Goal: Navigation & Orientation: Find specific page/section

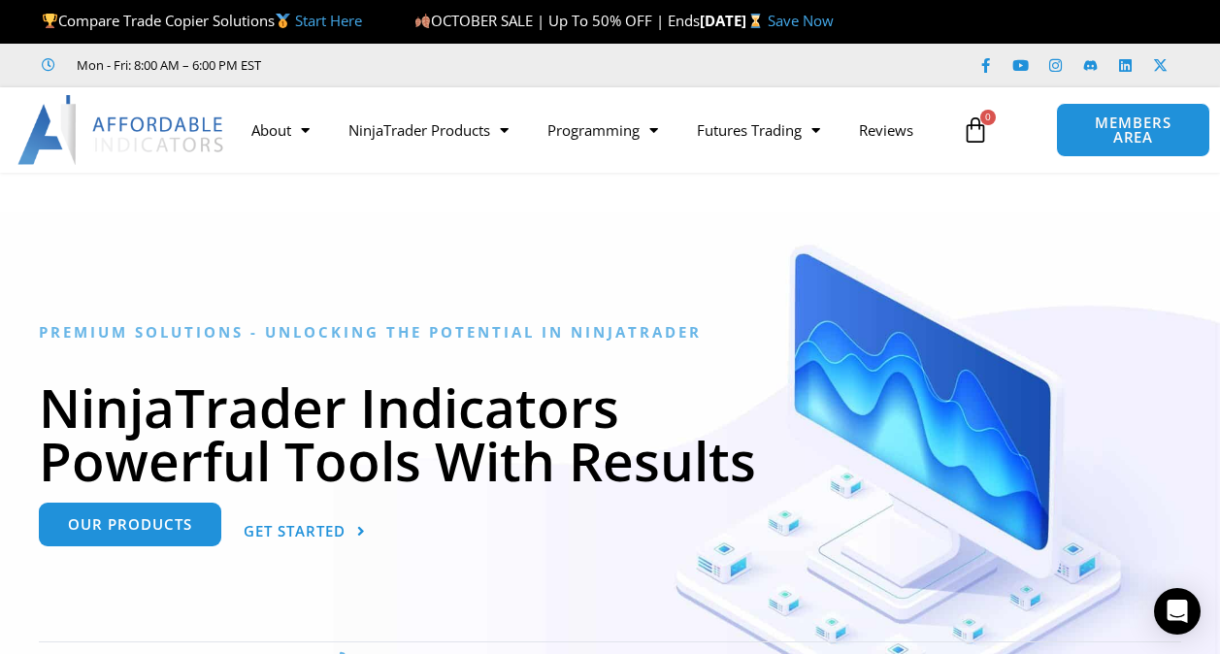
click at [105, 524] on span "Our Products" at bounding box center [130, 524] width 124 height 15
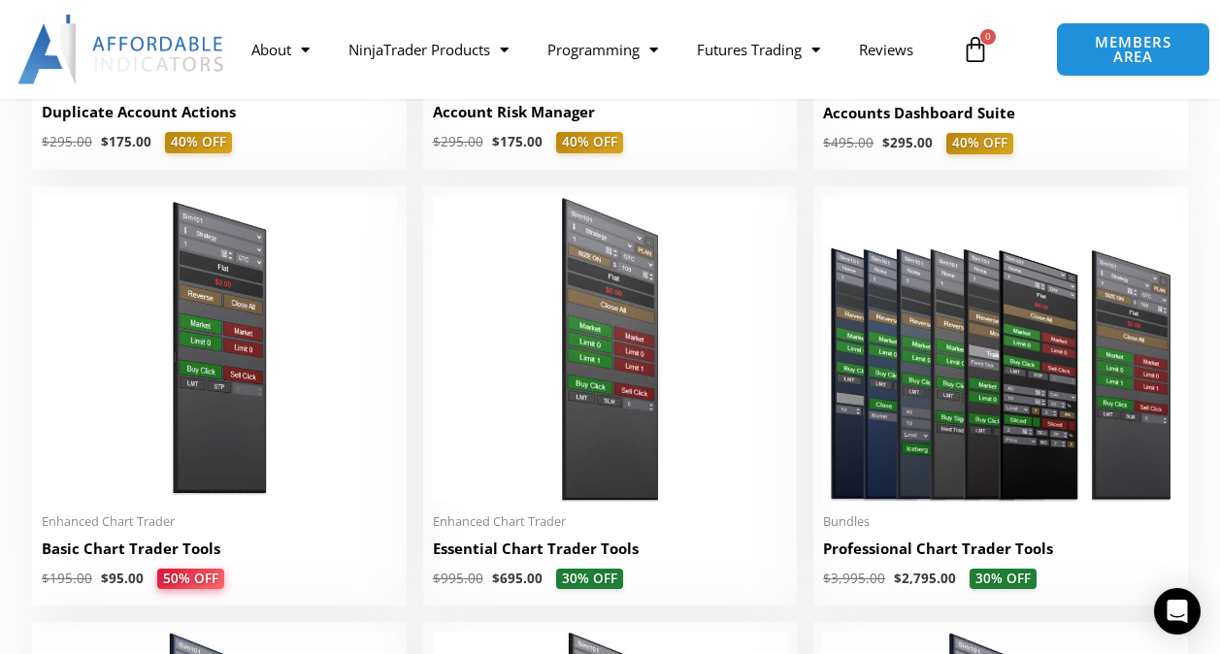
scroll to position [388, 0]
